Goal: Task Accomplishment & Management: Complete application form

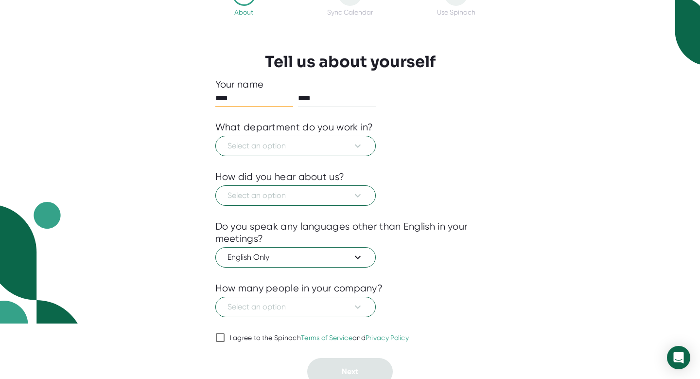
scroll to position [62, 0]
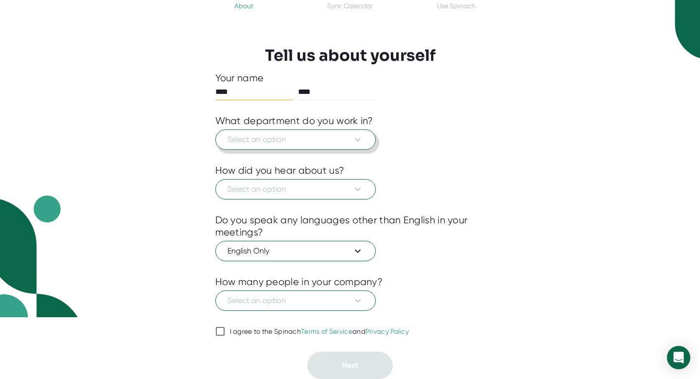
click at [333, 145] on button "Select an option" at bounding box center [295, 139] width 160 height 20
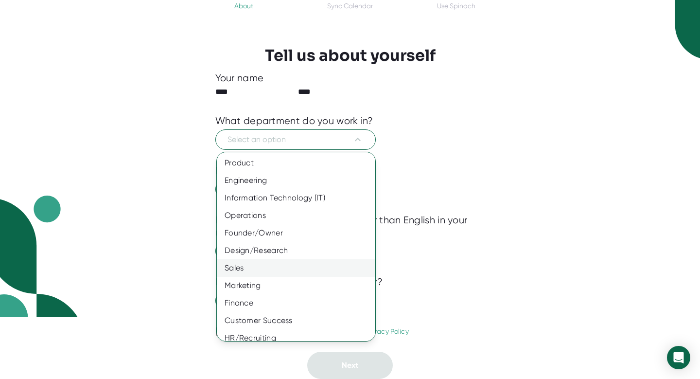
scroll to position [43, 0]
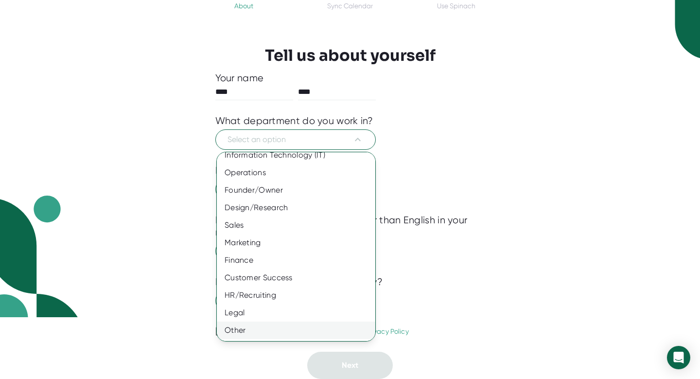
click at [274, 332] on div "Other" at bounding box center [296, 330] width 158 height 18
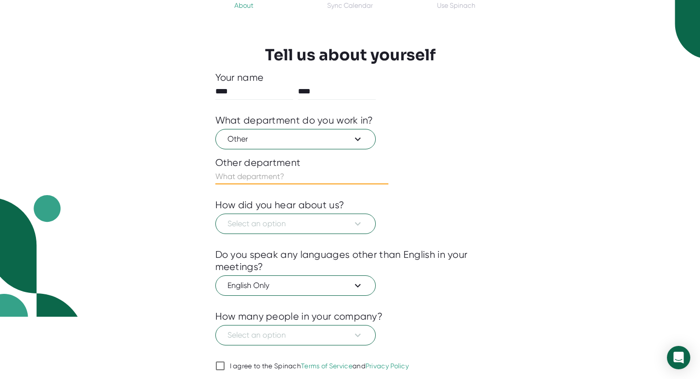
click at [288, 181] on input "text" at bounding box center [301, 177] width 173 height 16
type input "Curriculum"
click at [270, 230] on button "Select an option" at bounding box center [295, 223] width 160 height 20
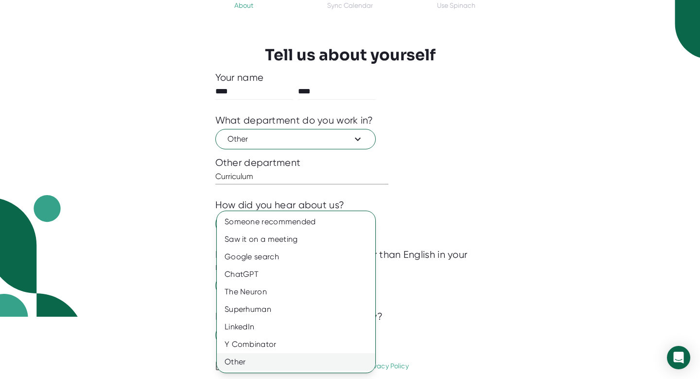
click at [254, 361] on div "Other" at bounding box center [296, 362] width 158 height 18
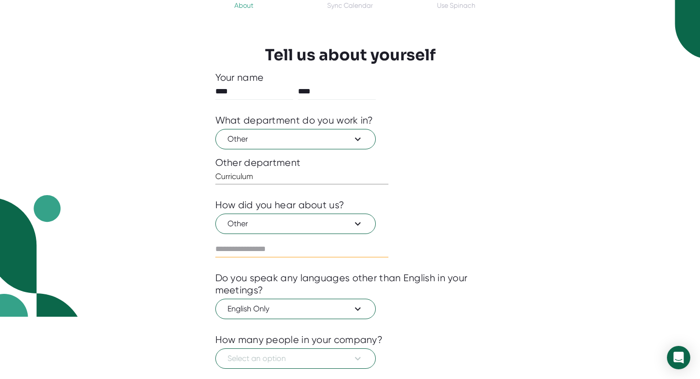
click at [288, 250] on input "text" at bounding box center [301, 249] width 173 height 16
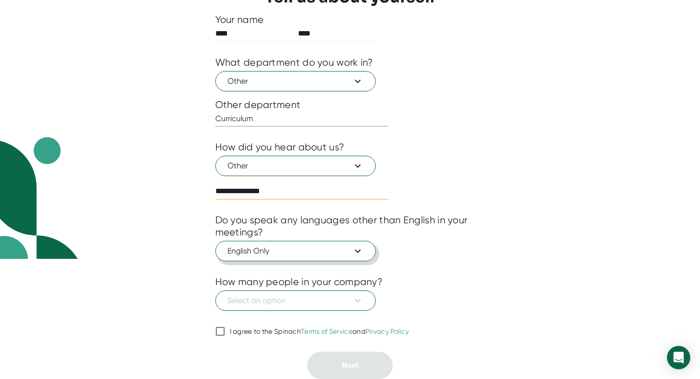
type input "**********"
click at [310, 251] on span "English Only" at bounding box center [296, 251] width 136 height 12
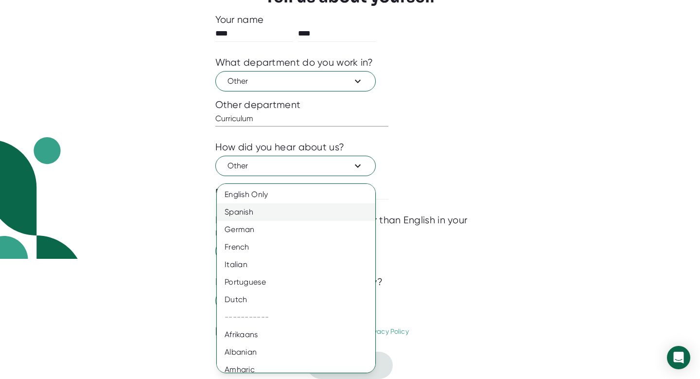
click at [317, 213] on div "Spanish" at bounding box center [296, 212] width 158 height 18
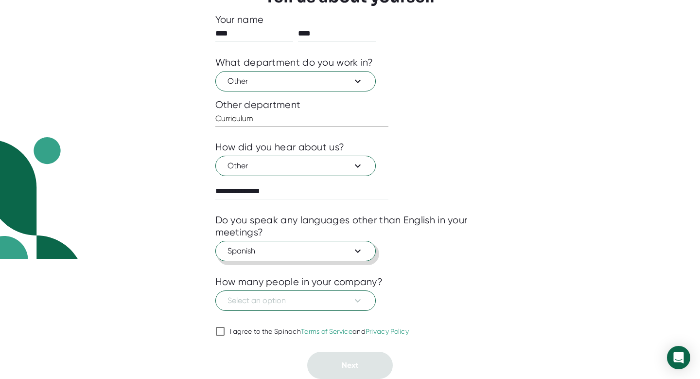
click at [333, 246] on span "Spanish" at bounding box center [296, 251] width 136 height 12
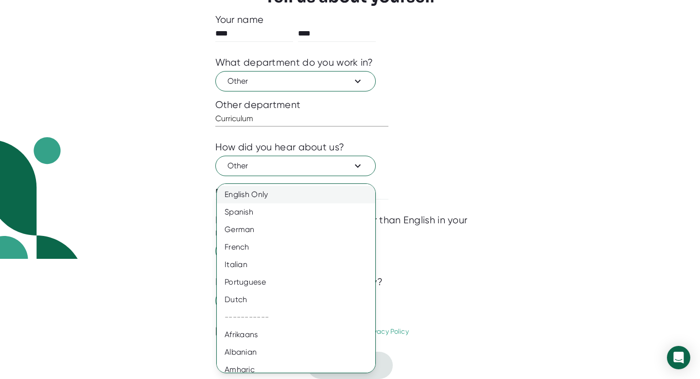
click at [265, 196] on div "English Only" at bounding box center [296, 195] width 158 height 18
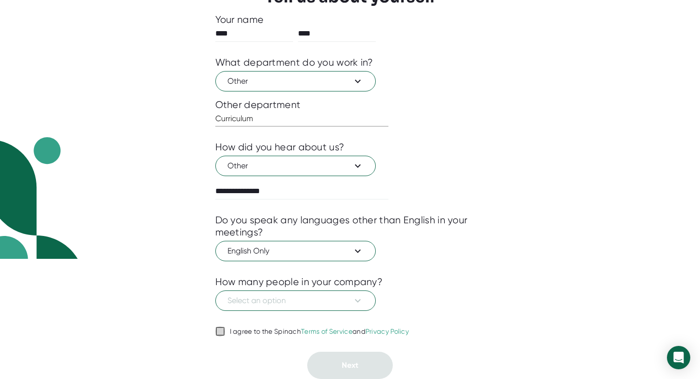
click at [218, 332] on input "I agree to the Spinach Terms of Service and Privacy Policy" at bounding box center [220, 331] width 10 height 12
checkbox input "true"
click at [326, 301] on span "Select an option" at bounding box center [296, 301] width 136 height 12
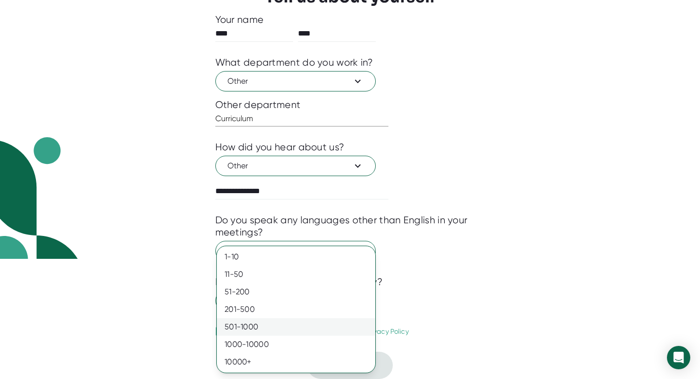
click at [315, 325] on div "501-1000" at bounding box center [296, 327] width 158 height 18
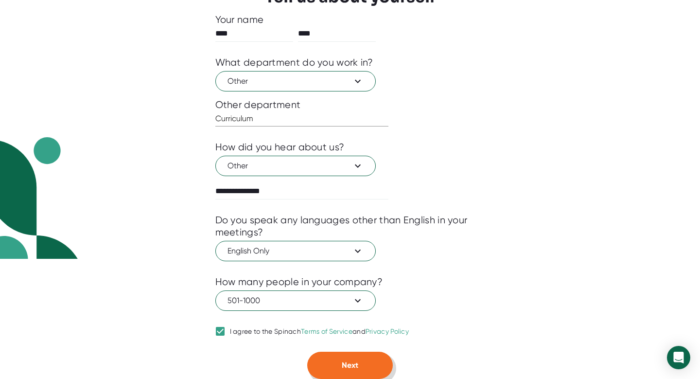
click at [346, 367] on span "Next" at bounding box center [350, 364] width 17 height 9
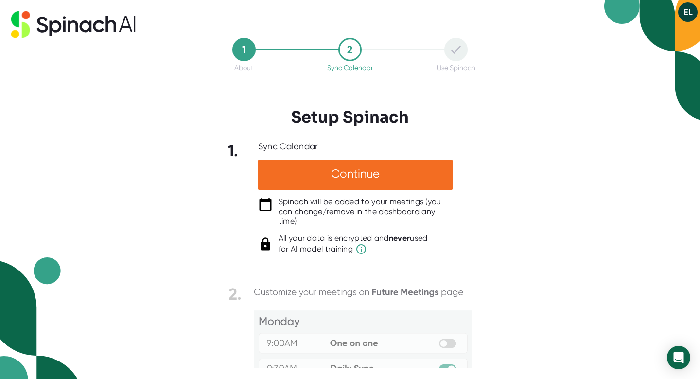
scroll to position [0, 0]
